Goal: Transaction & Acquisition: Purchase product/service

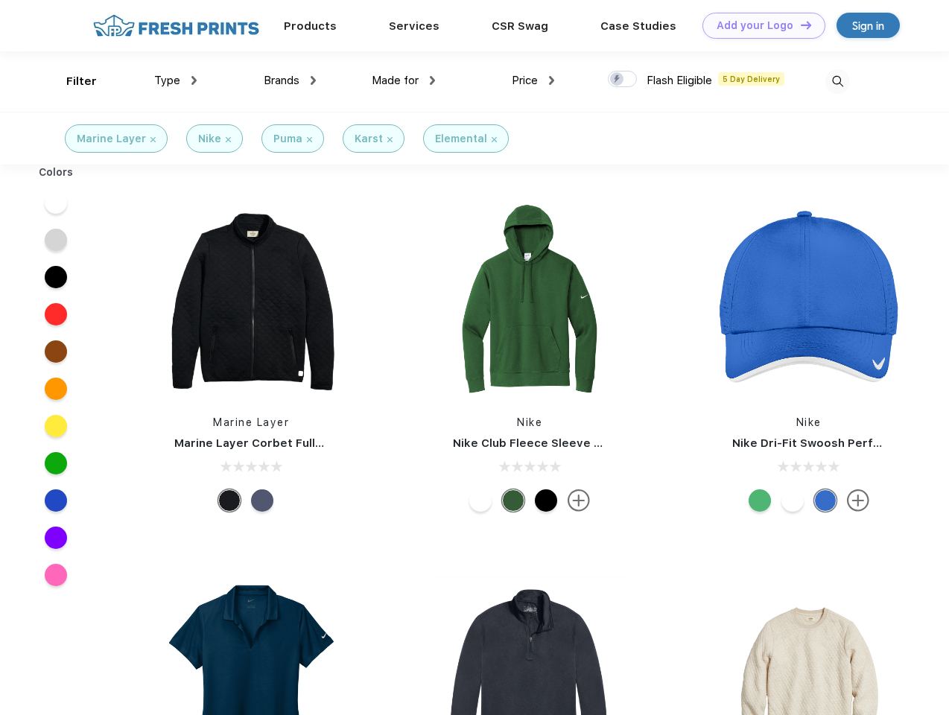
click at [758, 25] on link "Add your Logo Design Tool" at bounding box center [763, 26] width 123 height 26
click at [0, 0] on div "Design Tool" at bounding box center [0, 0] width 0 height 0
click at [799, 25] on link "Add your Logo Design Tool" at bounding box center [763, 26] width 123 height 26
click at [72, 81] on div "Filter" at bounding box center [81, 81] width 31 height 17
click at [176, 80] on span "Type" at bounding box center [167, 80] width 26 height 13
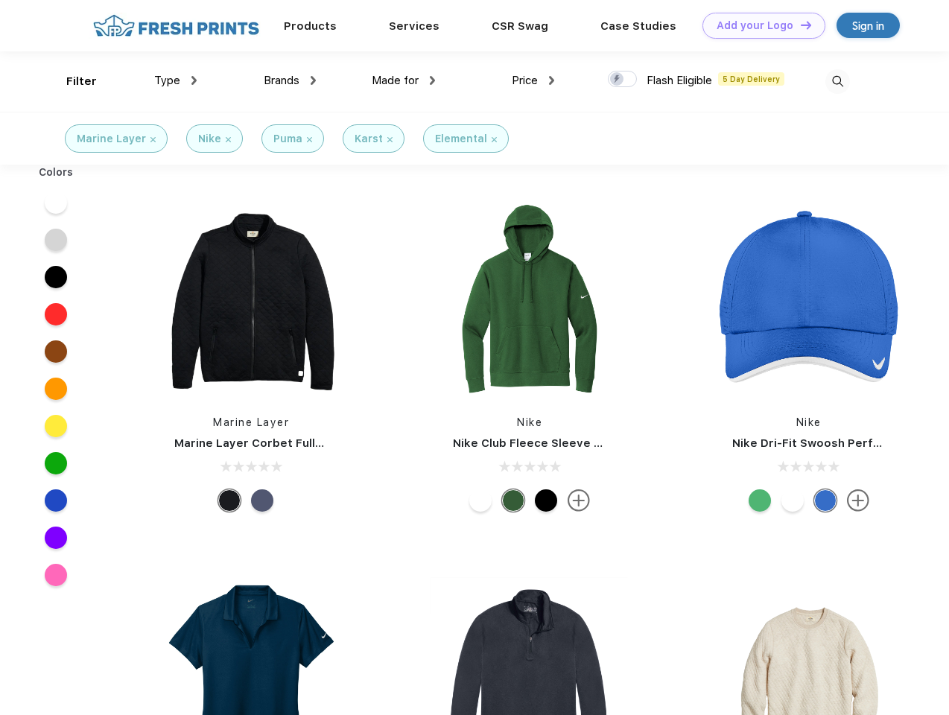
click at [290, 80] on span "Brands" at bounding box center [282, 80] width 36 height 13
click at [404, 80] on span "Made for" at bounding box center [395, 80] width 47 height 13
click at [533, 80] on span "Price" at bounding box center [525, 80] width 26 height 13
click at [623, 80] on div at bounding box center [622, 79] width 29 height 16
click at [618, 80] on input "checkbox" at bounding box center [613, 75] width 10 height 10
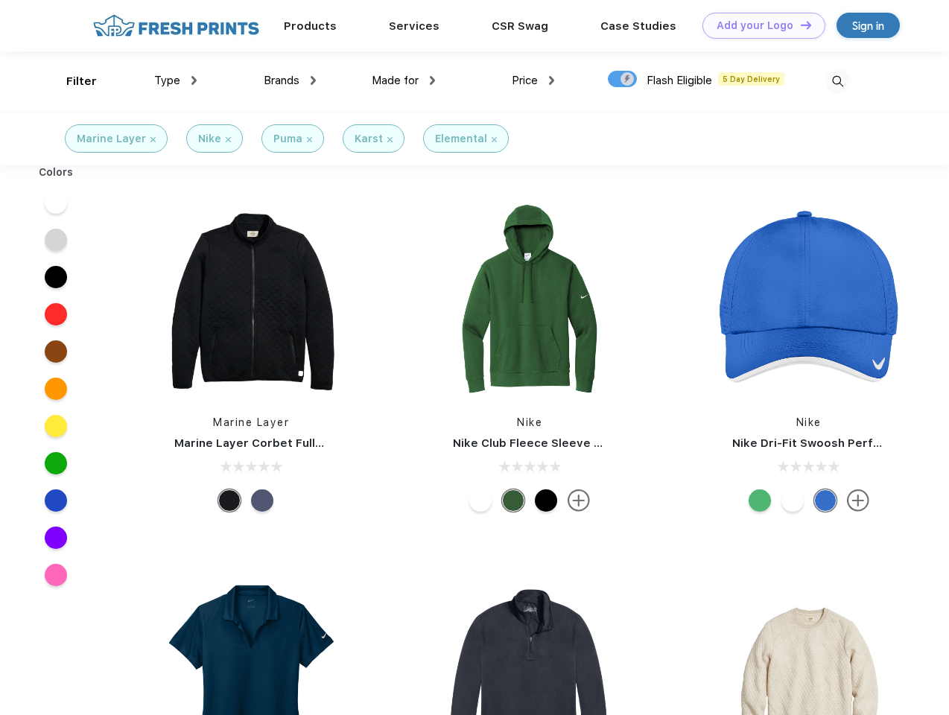
click at [837, 81] on img at bounding box center [837, 81] width 25 height 25
